Goal: Information Seeking & Learning: Learn about a topic

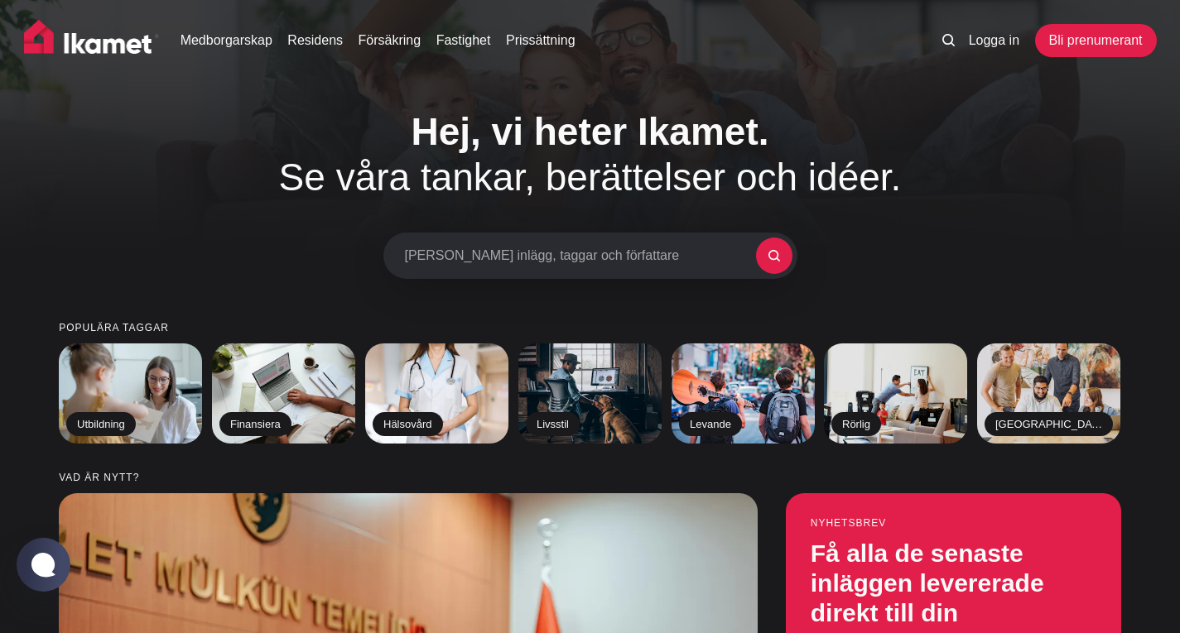
click at [446, 181] on font "Se våra tankar, berättelser och idéer." at bounding box center [590, 177] width 623 height 43
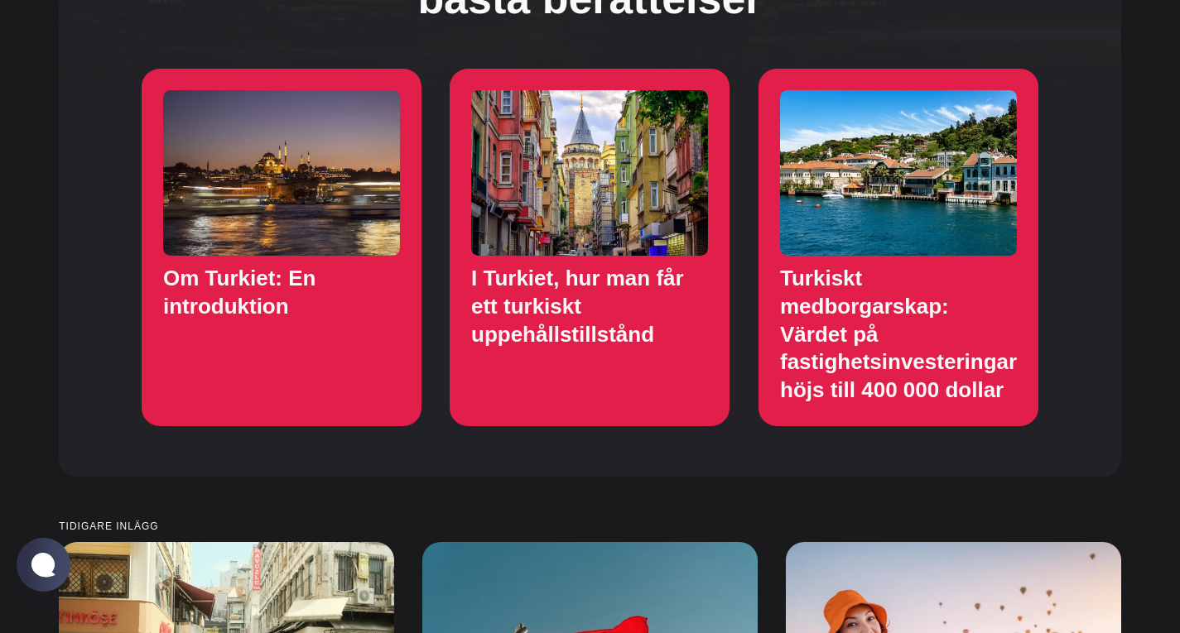
scroll to position [1739, 0]
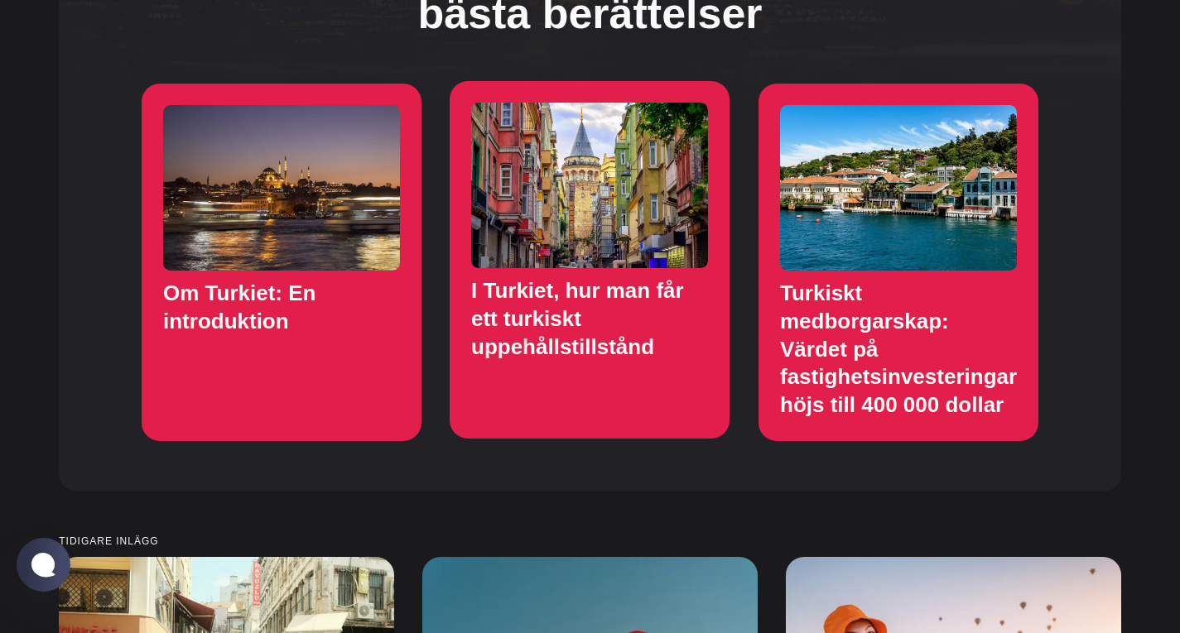
click at [573, 294] on link "I Turkiet, hur man får ett turkiskt uppehållstillstånd" at bounding box center [590, 260] width 280 height 358
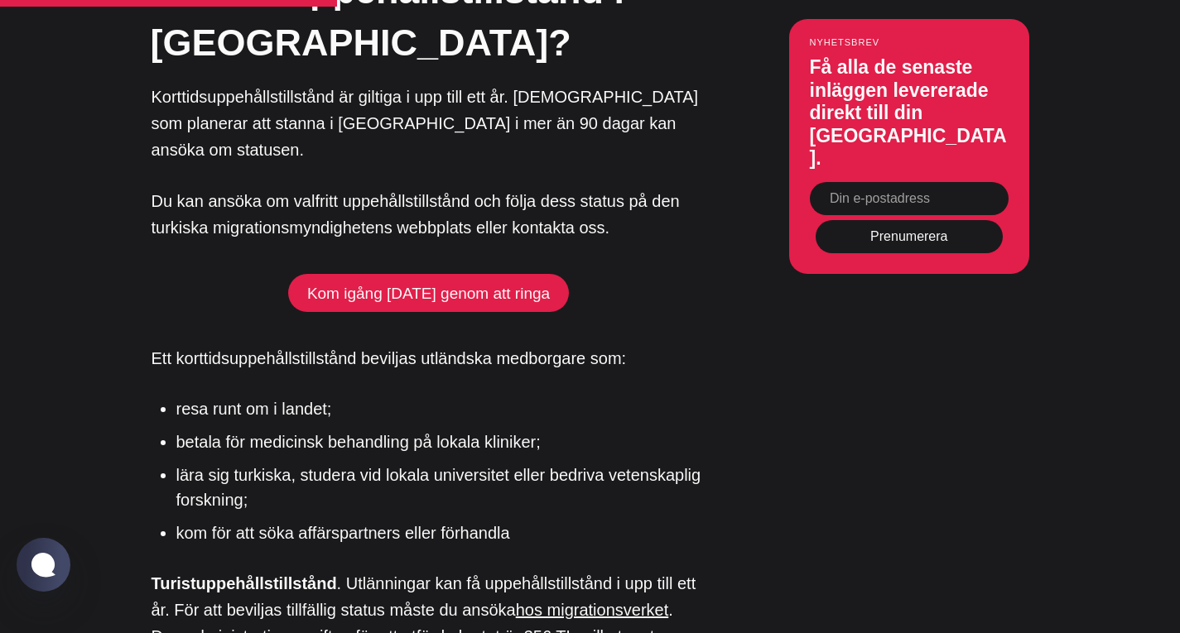
scroll to position [4388, 0]
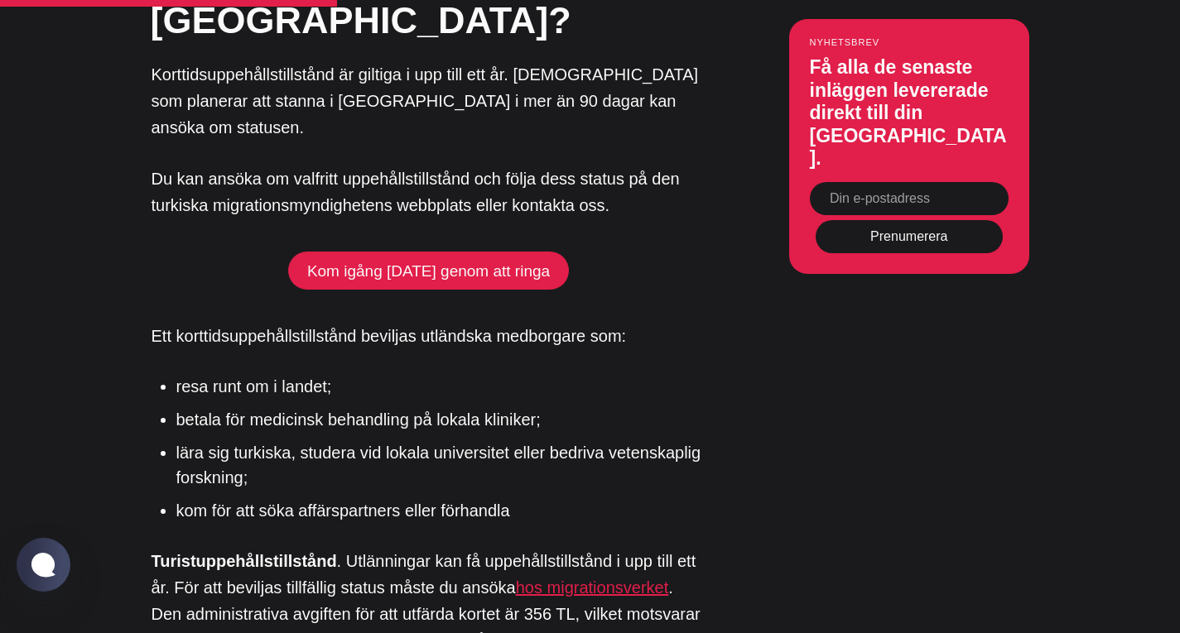
click at [592, 579] on font "hos migrationsverket" at bounding box center [592, 588] width 153 height 18
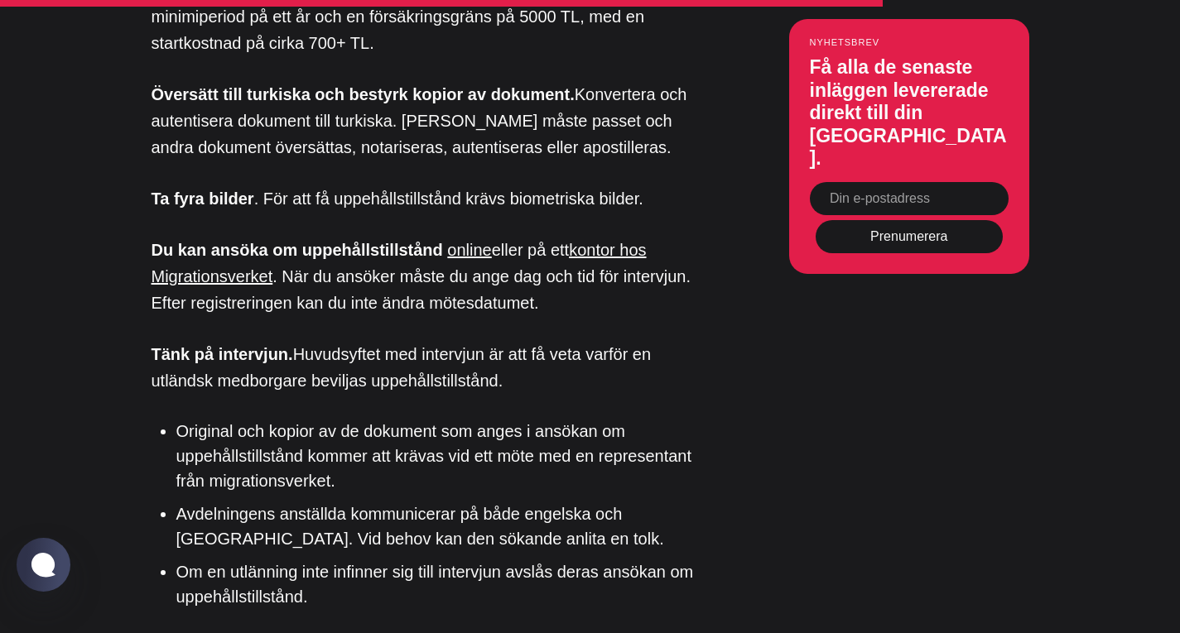
scroll to position [10100, 0]
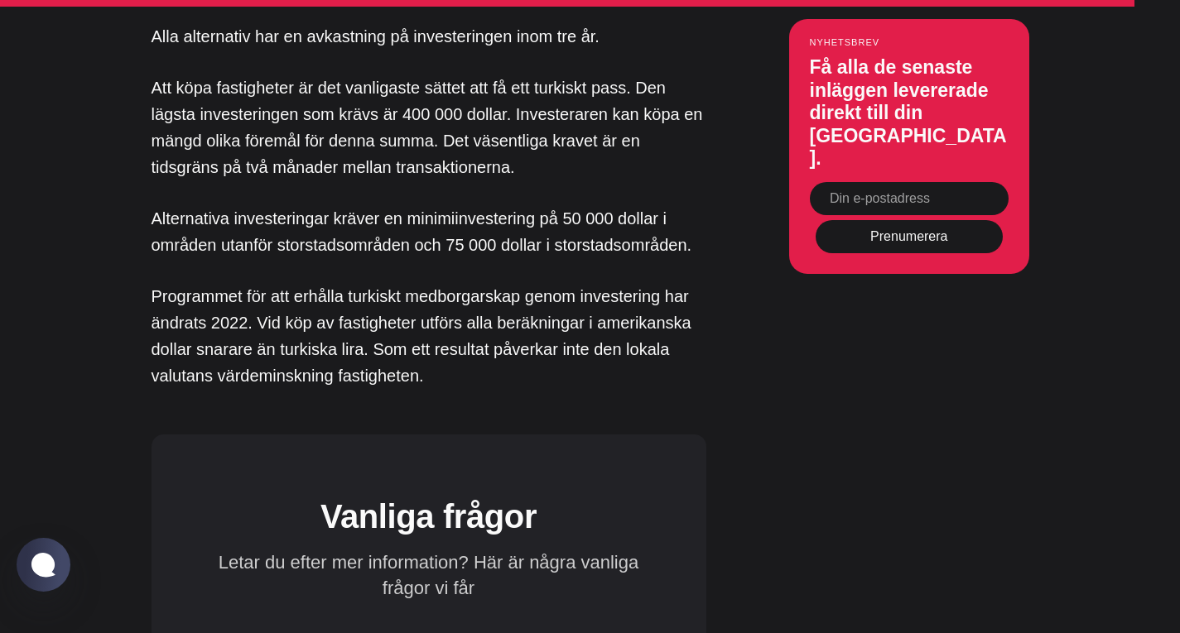
scroll to position [12832, 0]
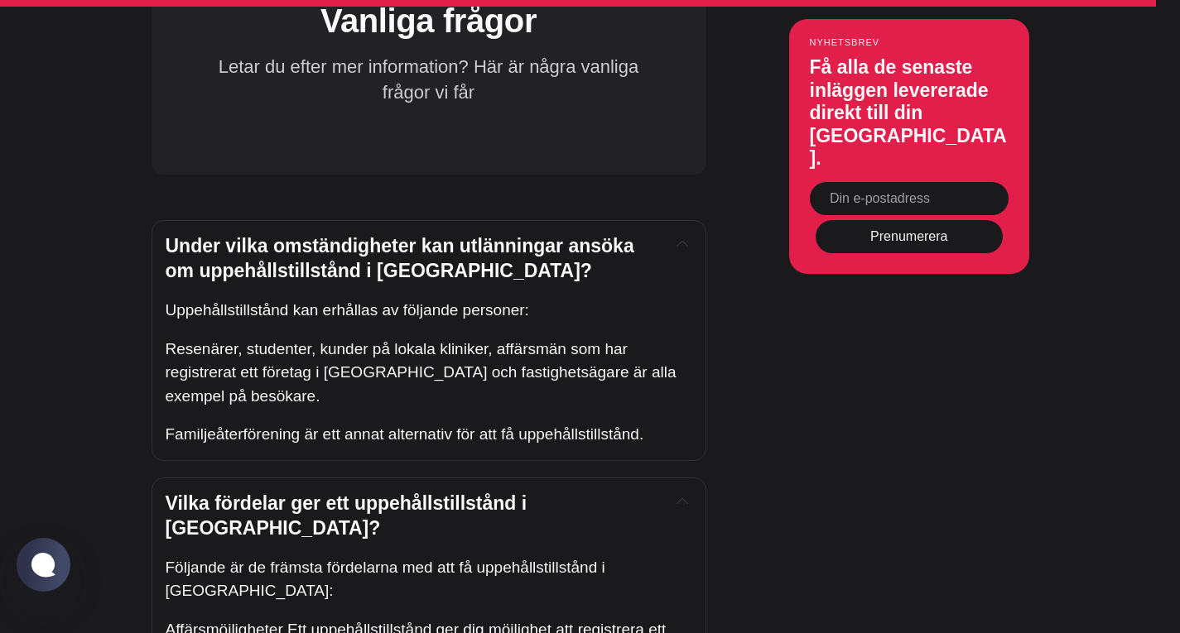
scroll to position [13329, 0]
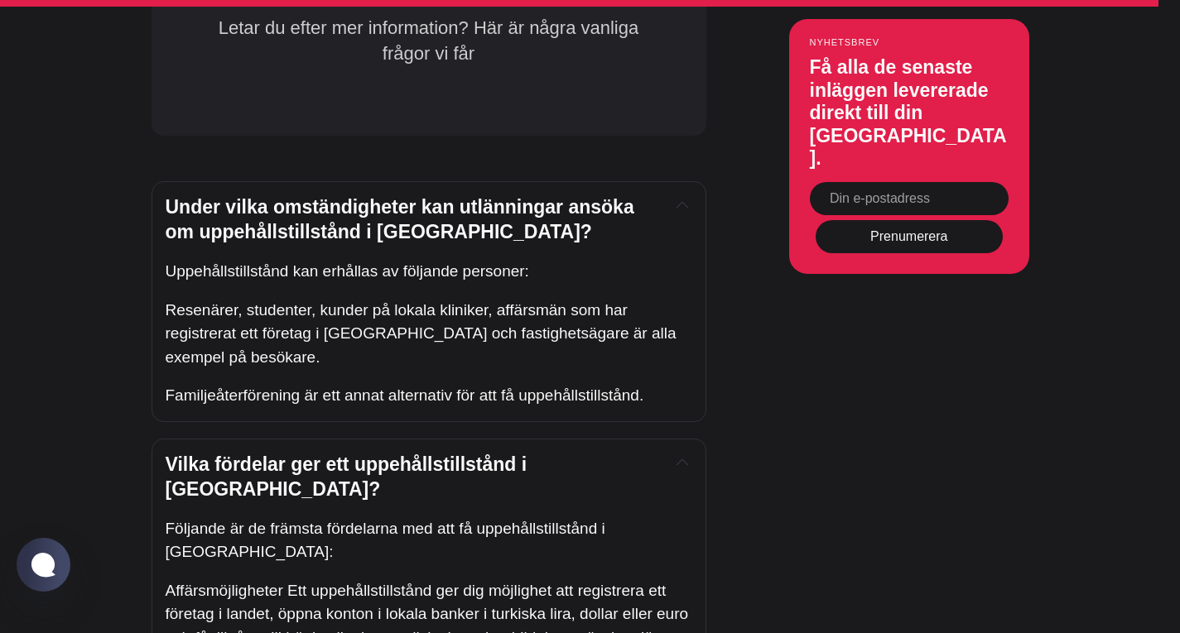
click at [680, 211] on icon at bounding box center [682, 206] width 12 height 12
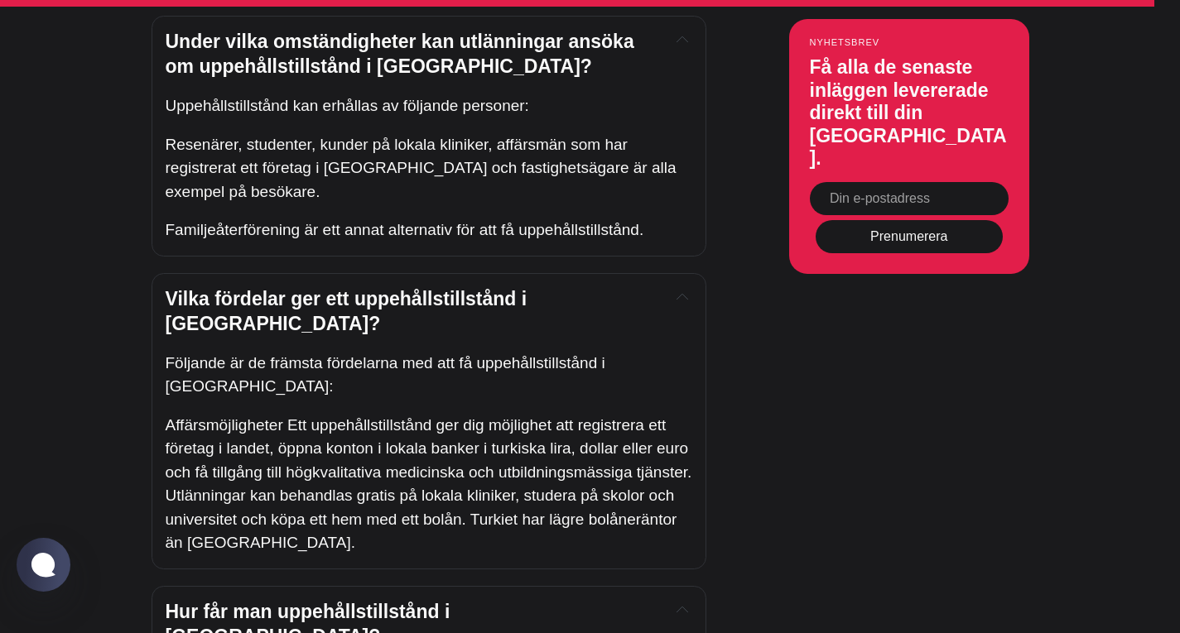
scroll to position [13577, 0]
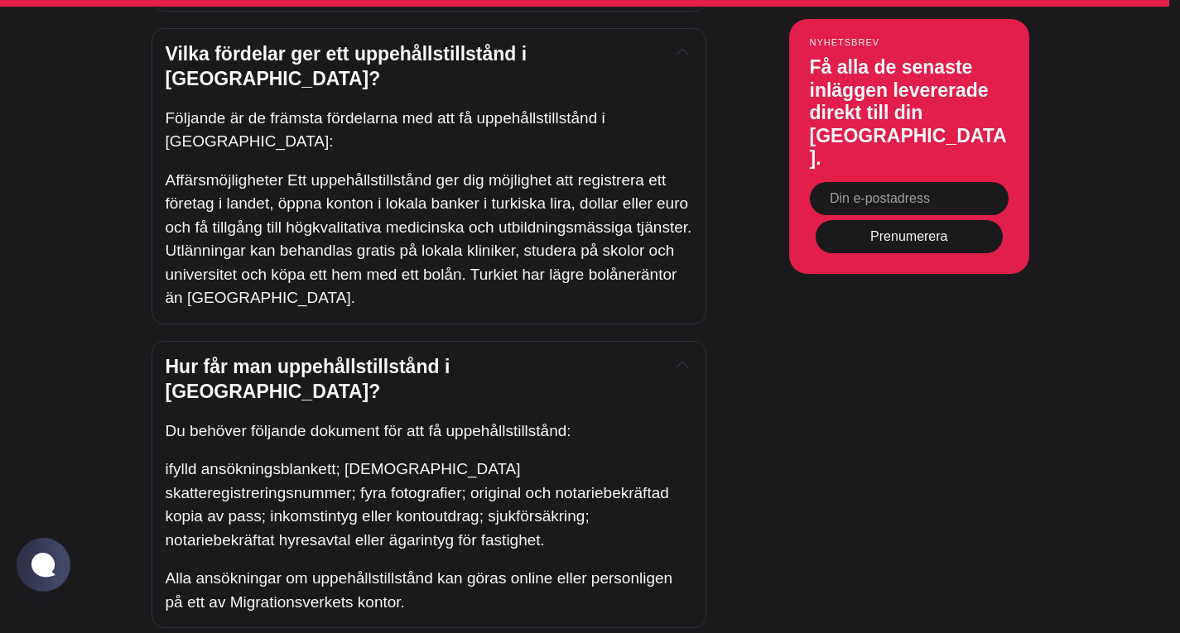
scroll to position [13743, 0]
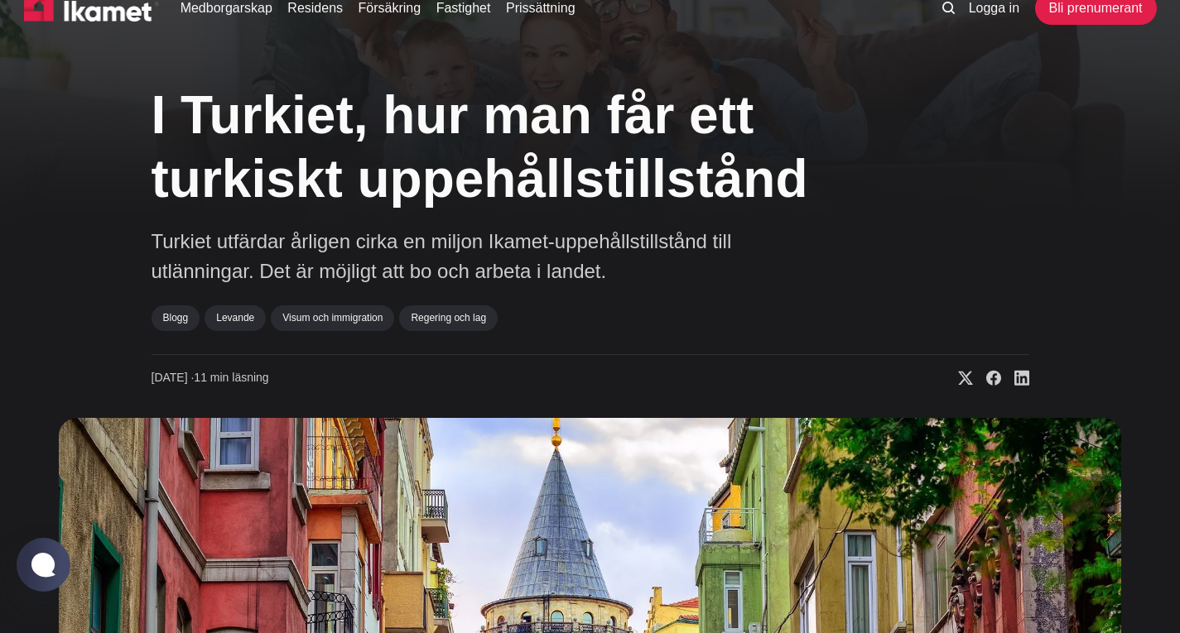
scroll to position [0, 0]
